Goal: Task Accomplishment & Management: Manage account settings

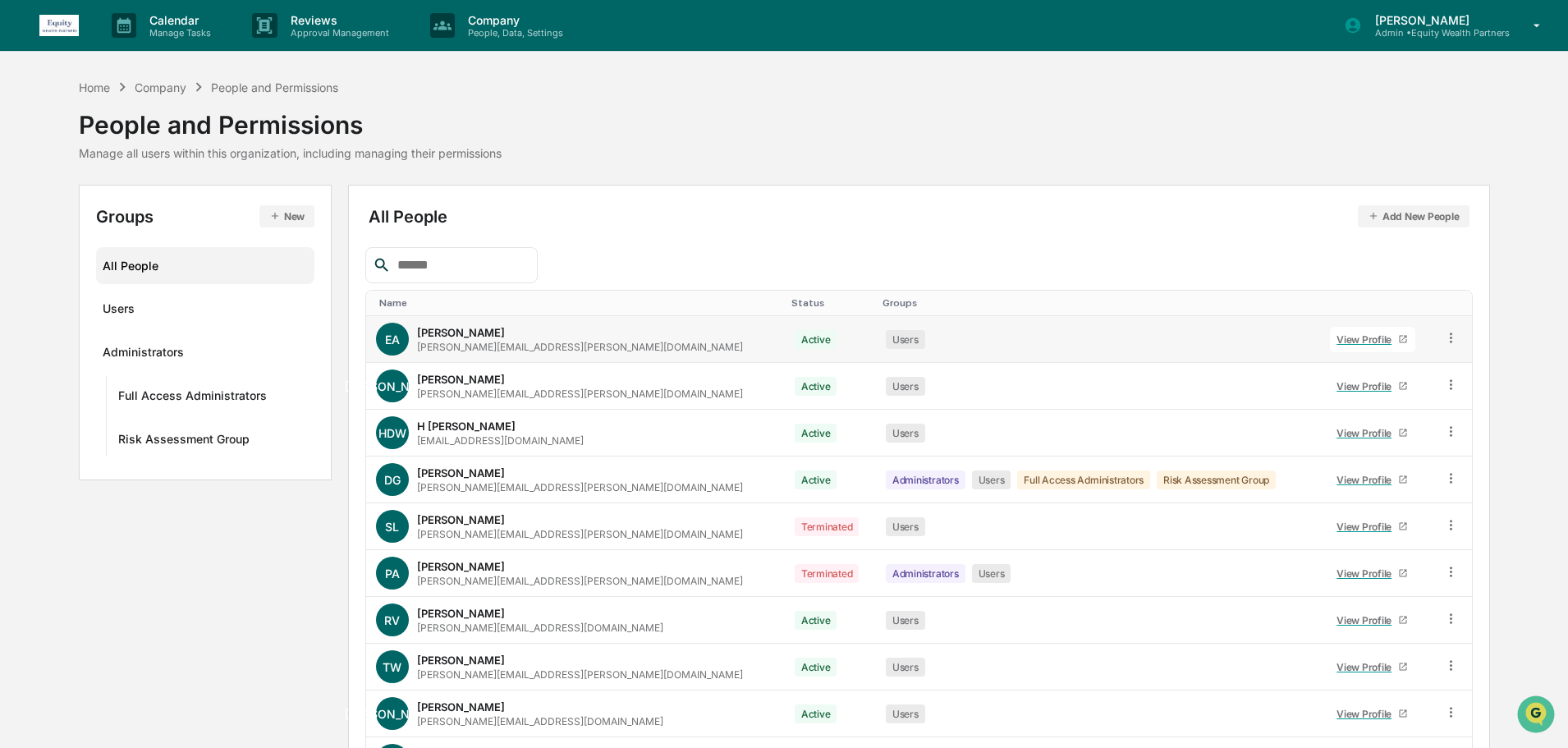
click at [1352, 339] on div "View Profile" at bounding box center [1367, 339] width 62 height 12
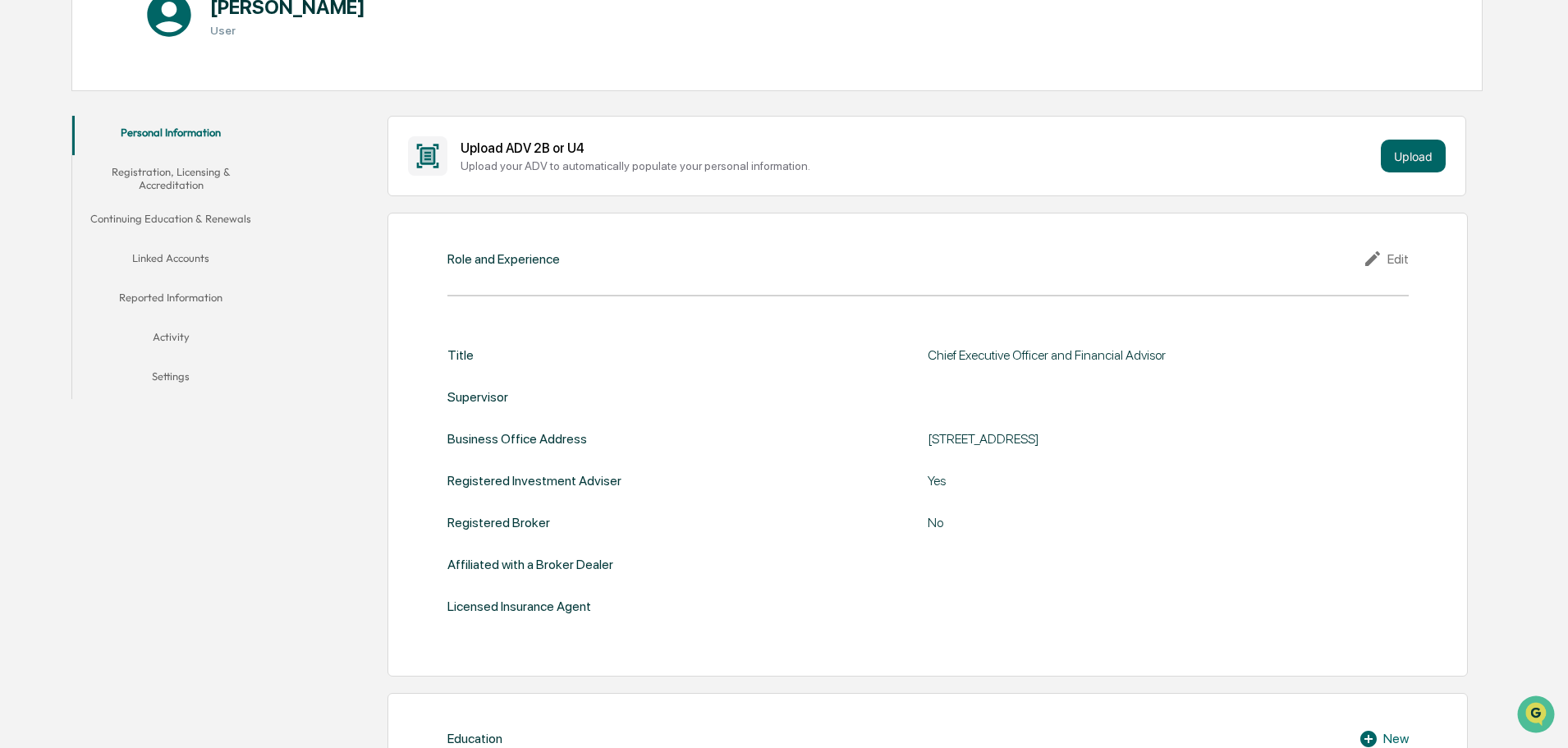
click at [181, 256] on button "Linked Accounts" at bounding box center [170, 261] width 197 height 39
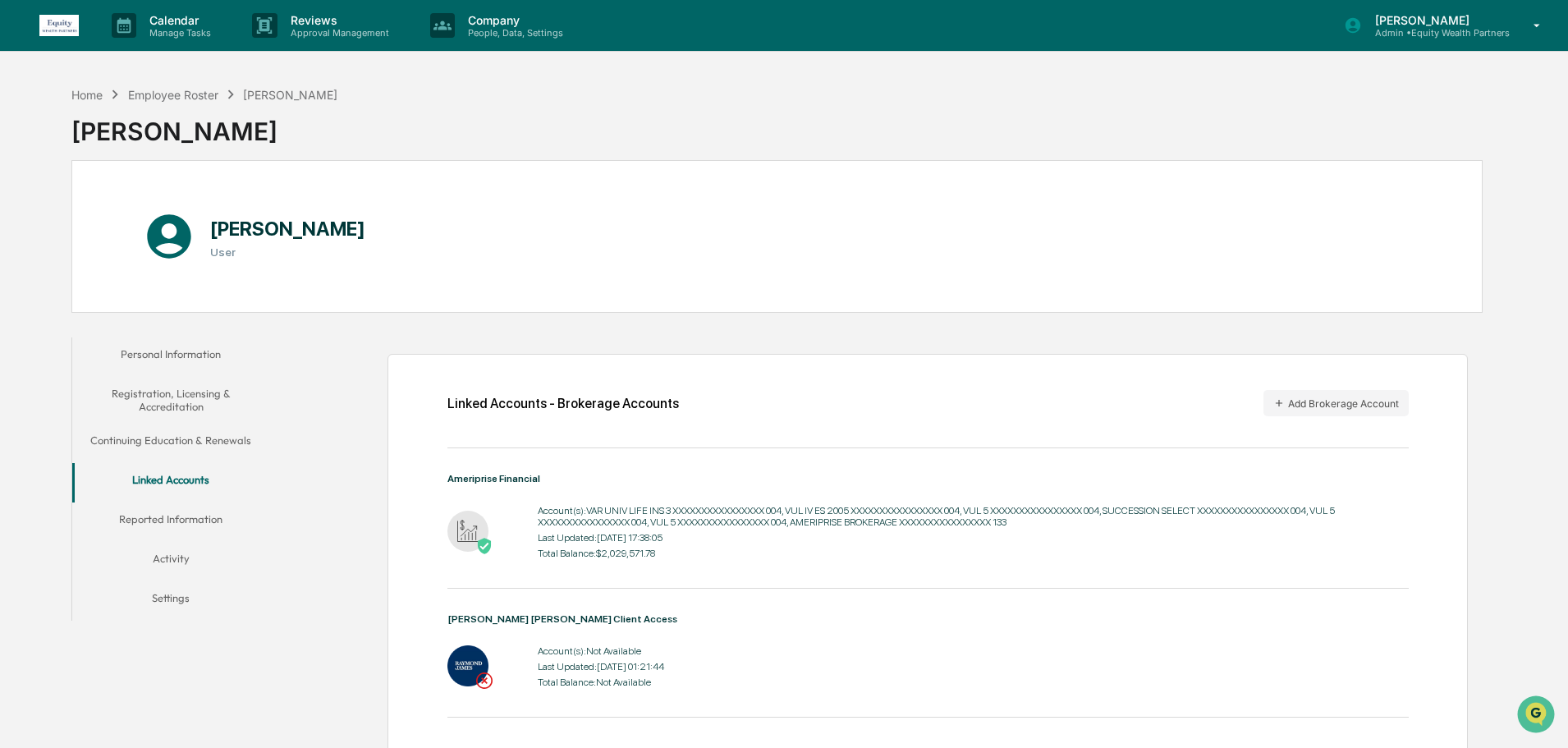
click at [1511, 15] on div "[PERSON_NAME] Admin • Equity Wealth Partners" at bounding box center [1448, 25] width 241 height 51
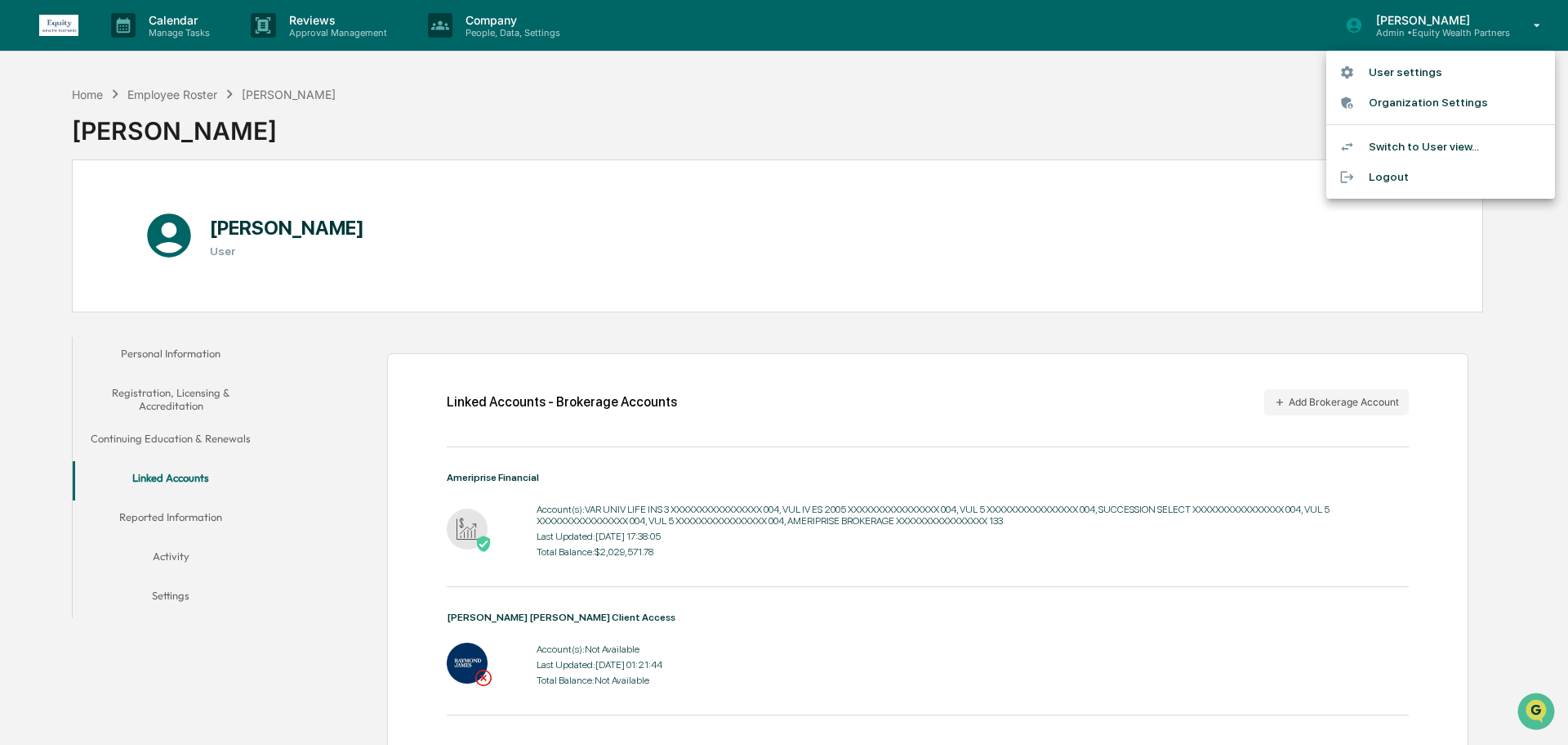
click at [1421, 147] on li "Switch to User view..." at bounding box center [1441, 147] width 228 height 31
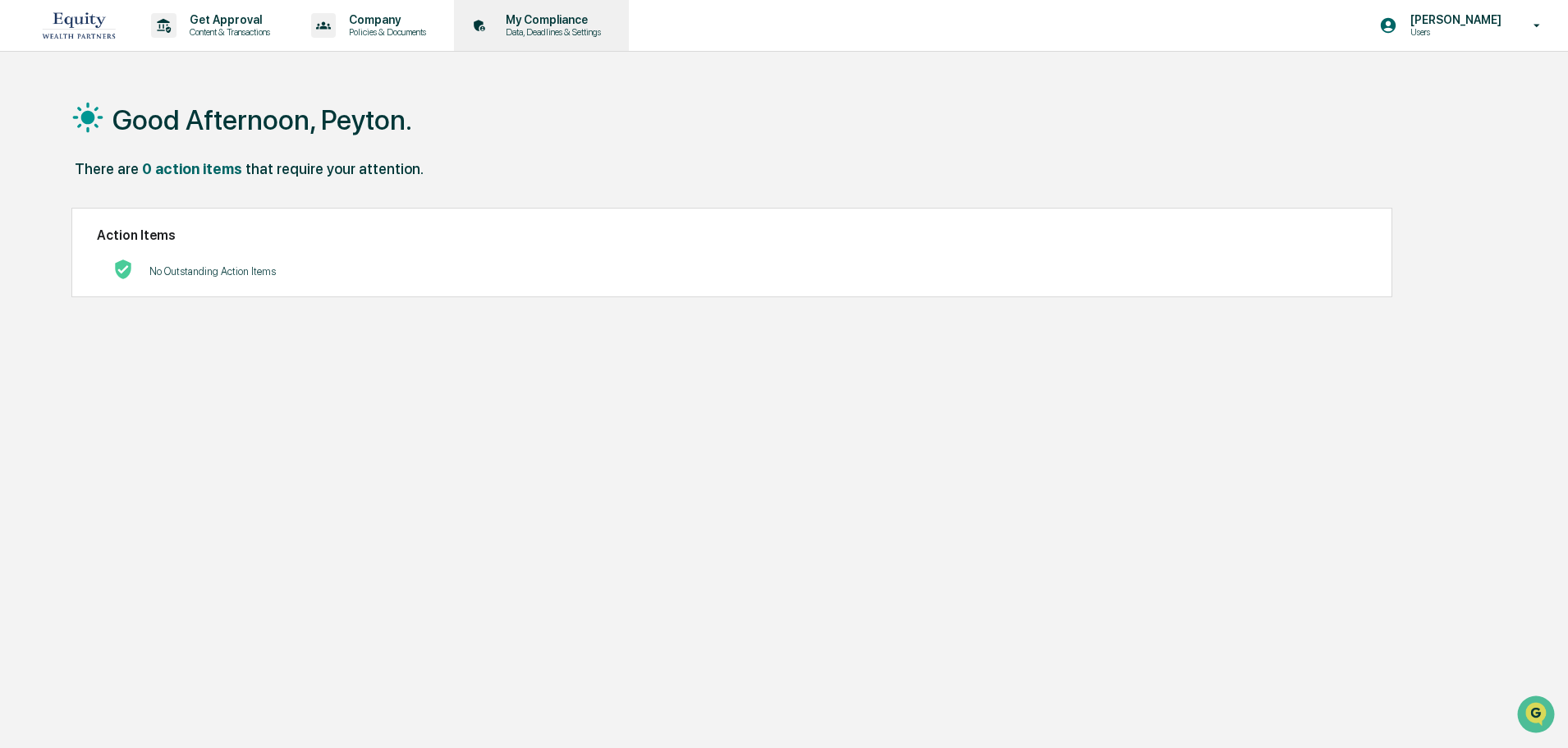
click at [551, 15] on p "My Compliance" at bounding box center [550, 20] width 117 height 13
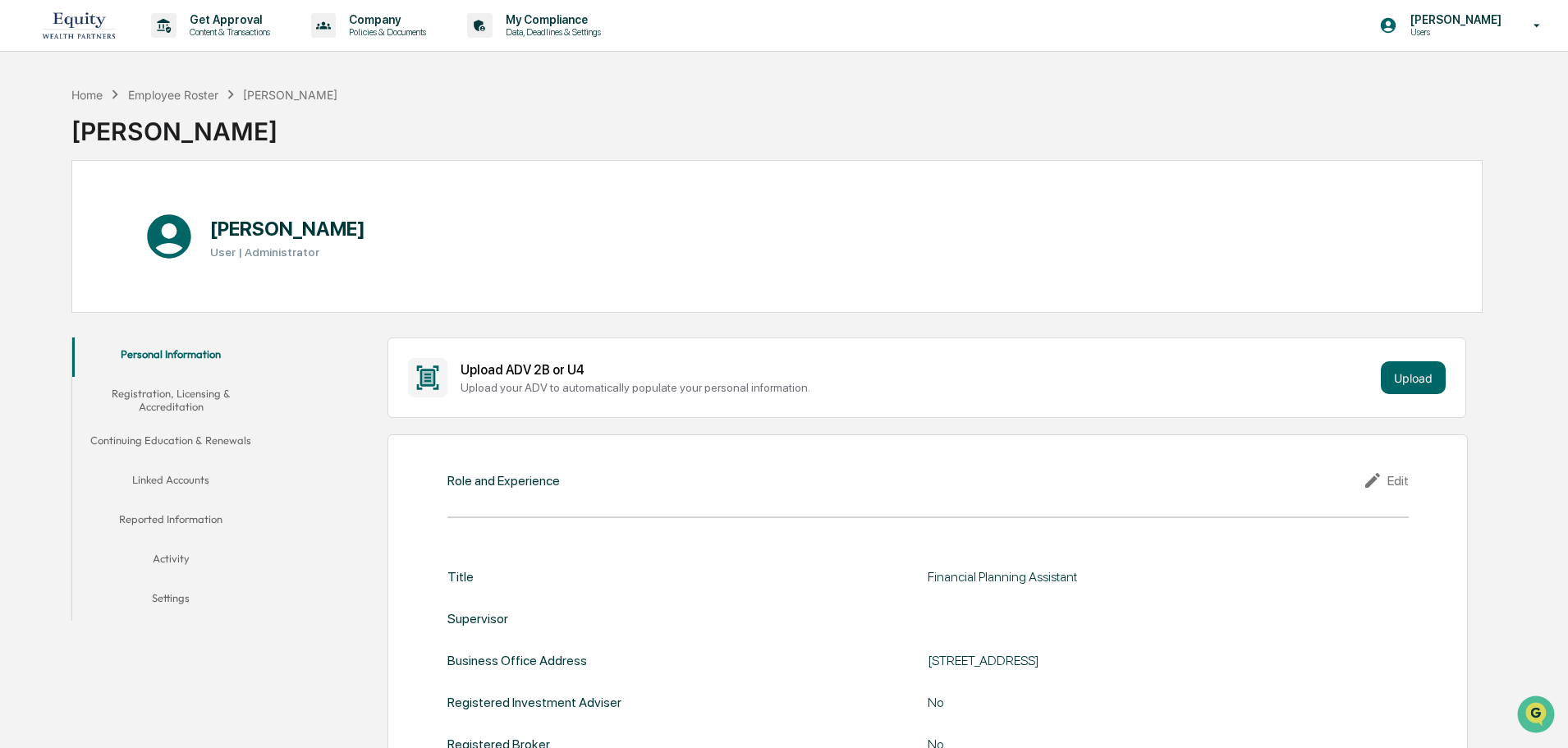
click at [171, 481] on button "Linked Accounts" at bounding box center [170, 482] width 197 height 39
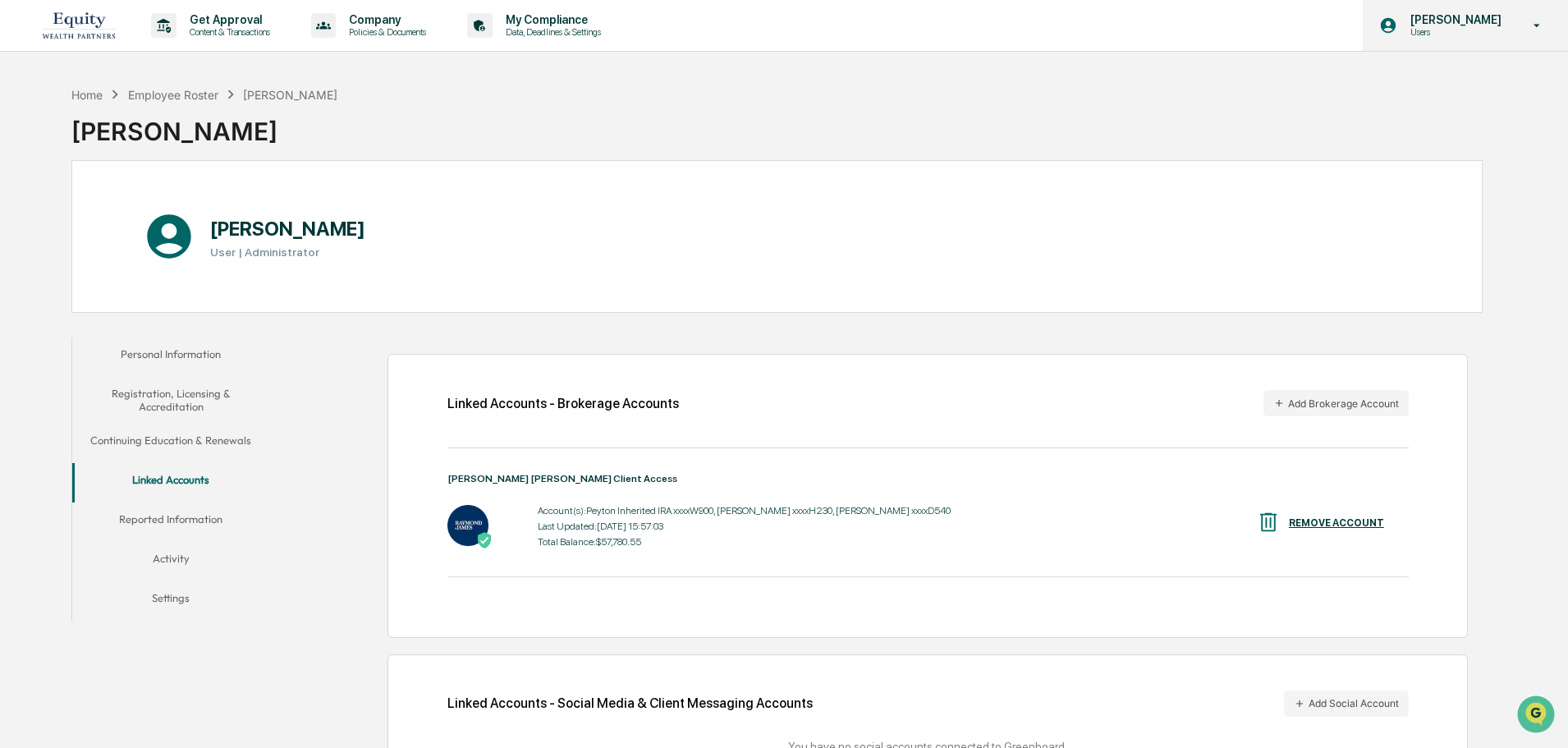
click at [1524, 37] on div "[PERSON_NAME] Users" at bounding box center [1465, 25] width 205 height 51
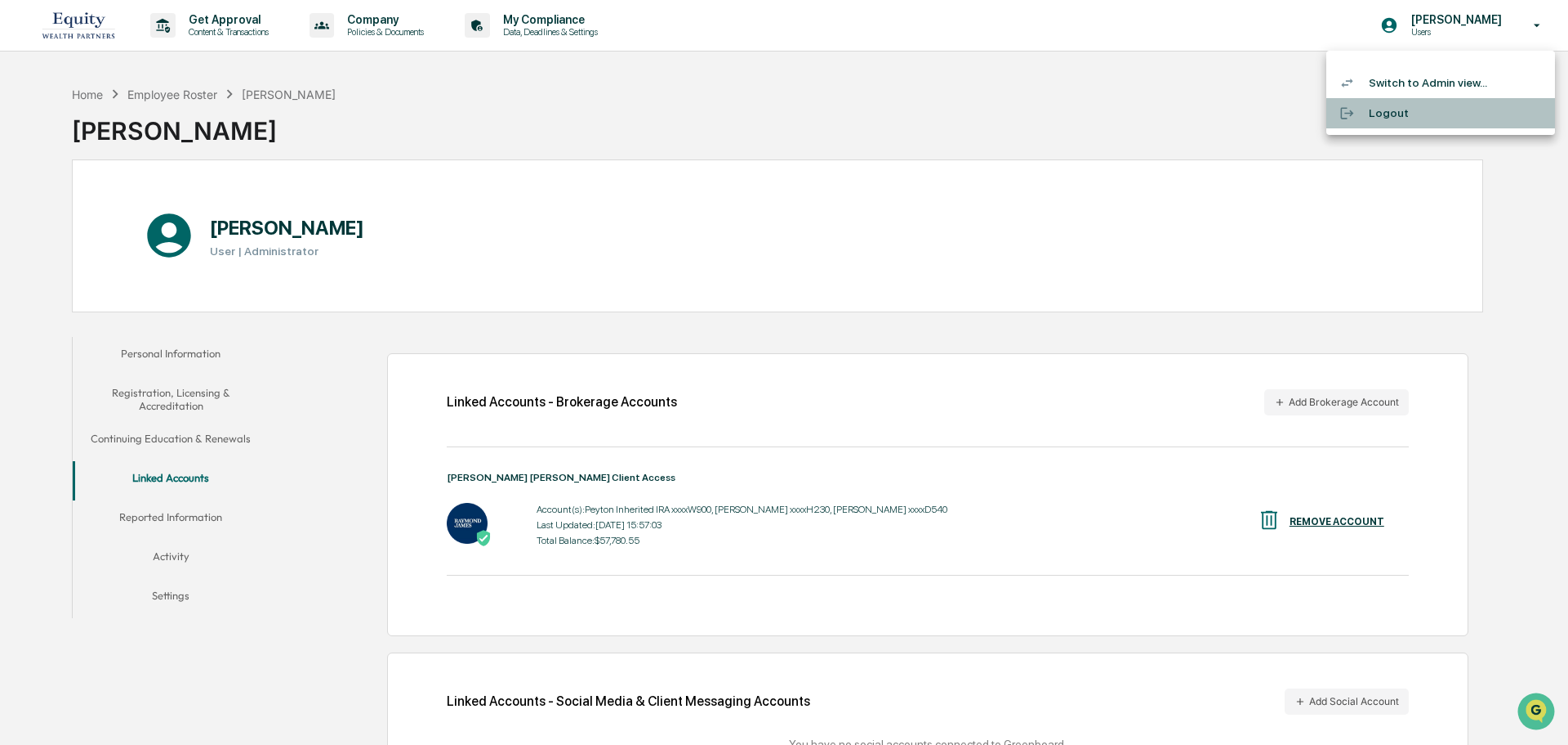
click at [1393, 110] on li "Logout" at bounding box center [1441, 113] width 228 height 31
